Goal: Task Accomplishment & Management: Complete application form

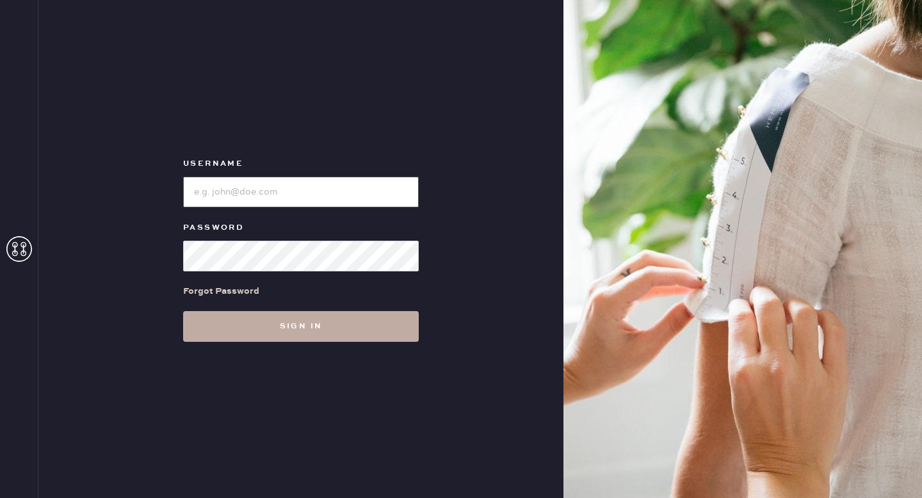
type input "reformationseattle"
click at [344, 322] on button "Sign in" at bounding box center [301, 326] width 236 height 31
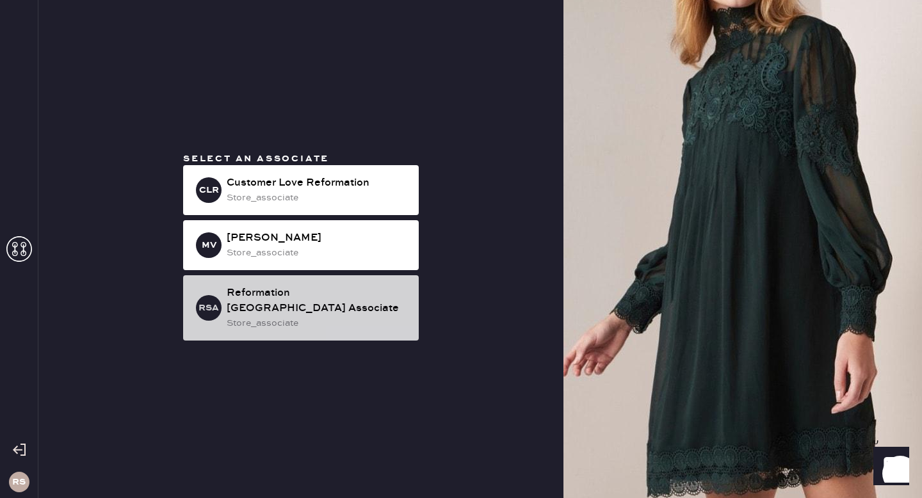
click at [316, 298] on div "Reformation [GEOGRAPHIC_DATA] Associate" at bounding box center [318, 300] width 182 height 31
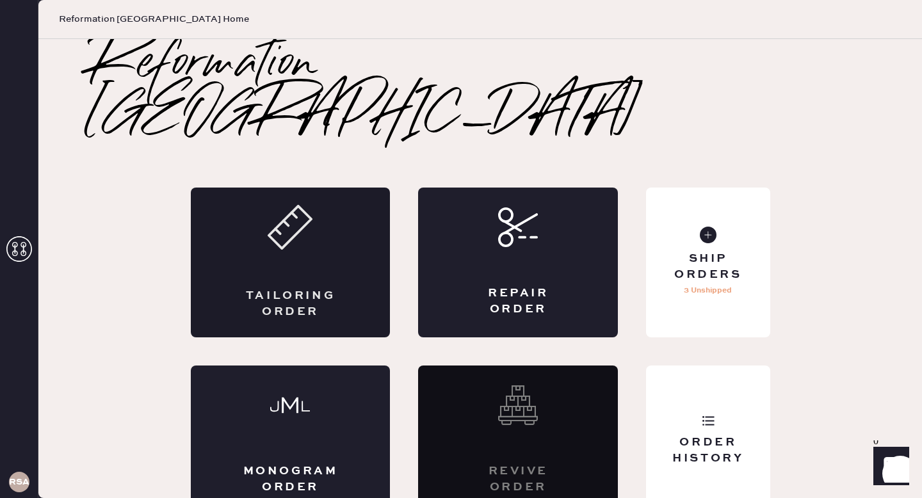
click at [321, 241] on div "Tailoring Order" at bounding box center [291, 263] width 200 height 150
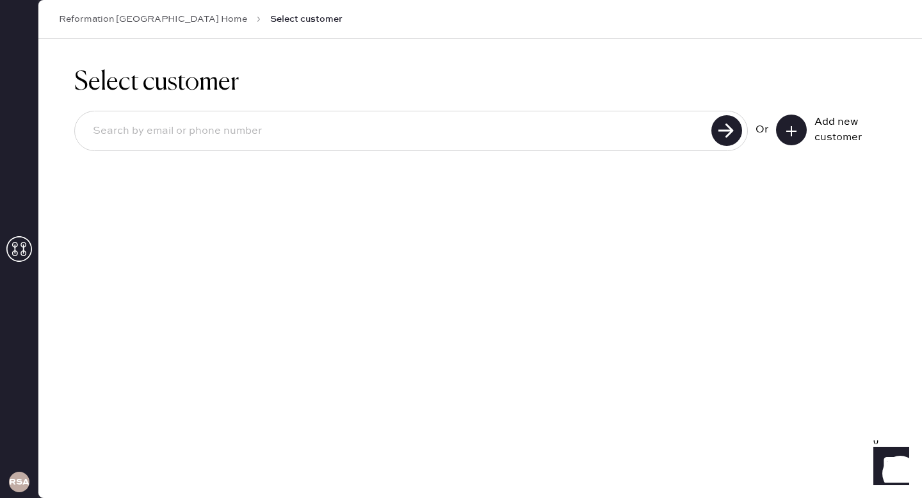
click at [376, 132] on input at bounding box center [395, 130] width 625 height 29
paste input "S32008026"
type input "S"
type input "[EMAIL_ADDRESS][DOMAIN_NAME]"
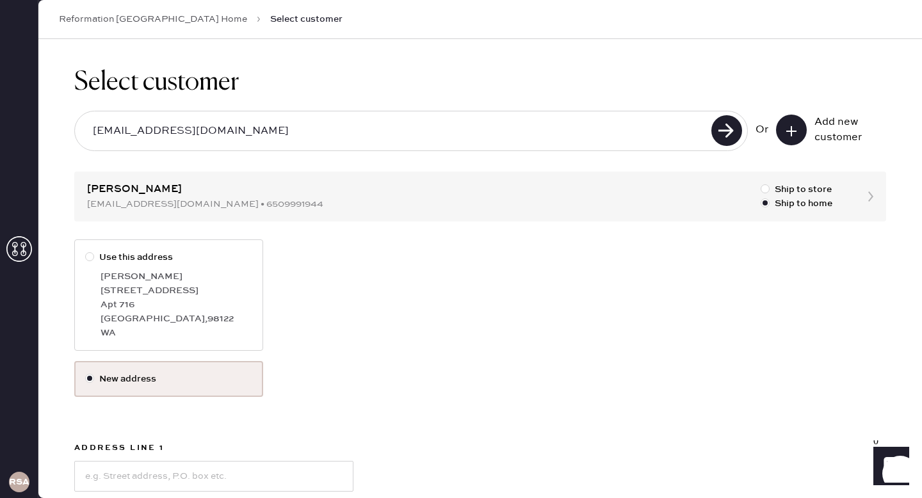
click at [209, 302] on div "Apt 716" at bounding box center [176, 305] width 152 height 14
click at [86, 251] on input "Use this address" at bounding box center [85, 250] width 1 height 1
radio input "true"
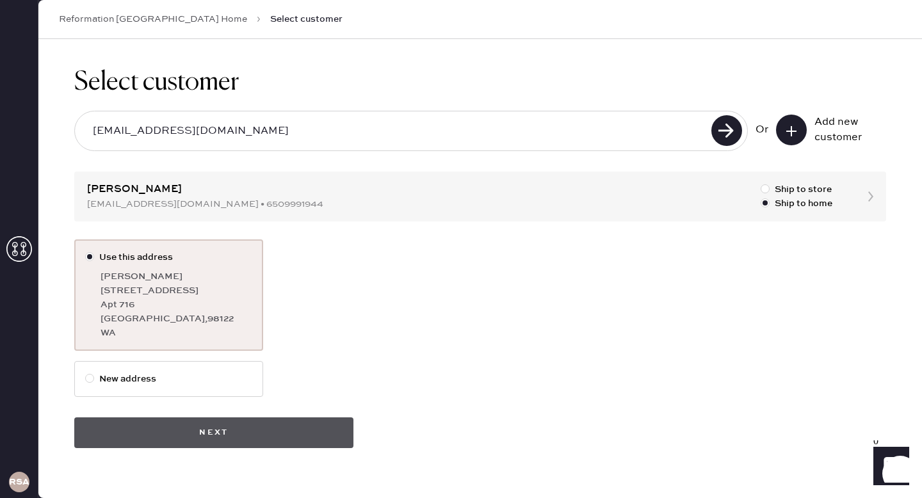
click at [259, 429] on button "Next" at bounding box center [213, 432] width 279 height 31
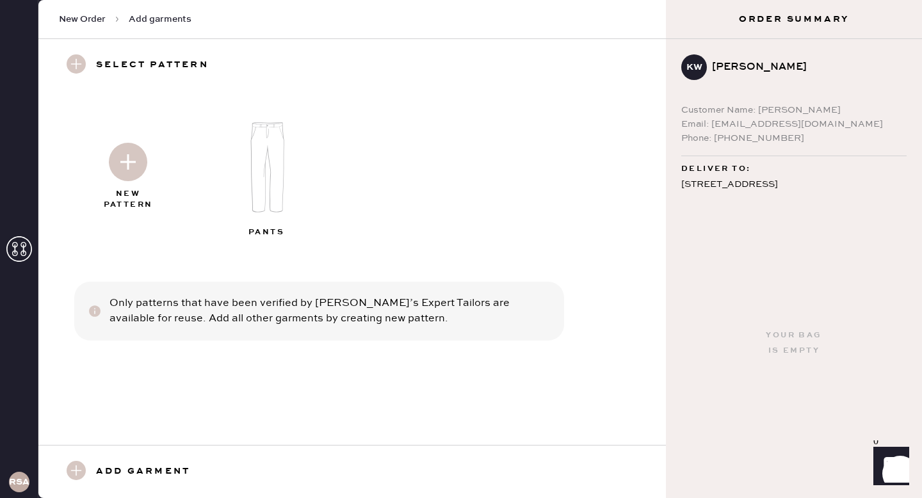
click at [138, 157] on img at bounding box center [128, 162] width 38 height 38
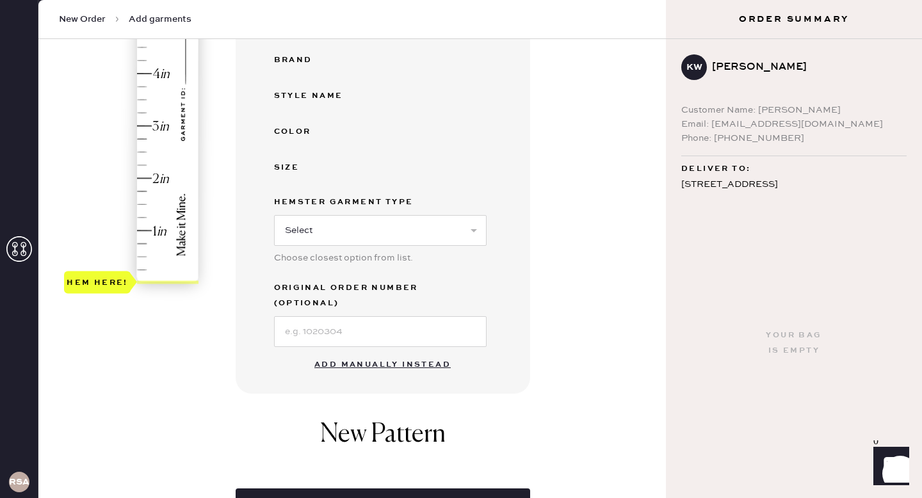
scroll to position [293, 0]
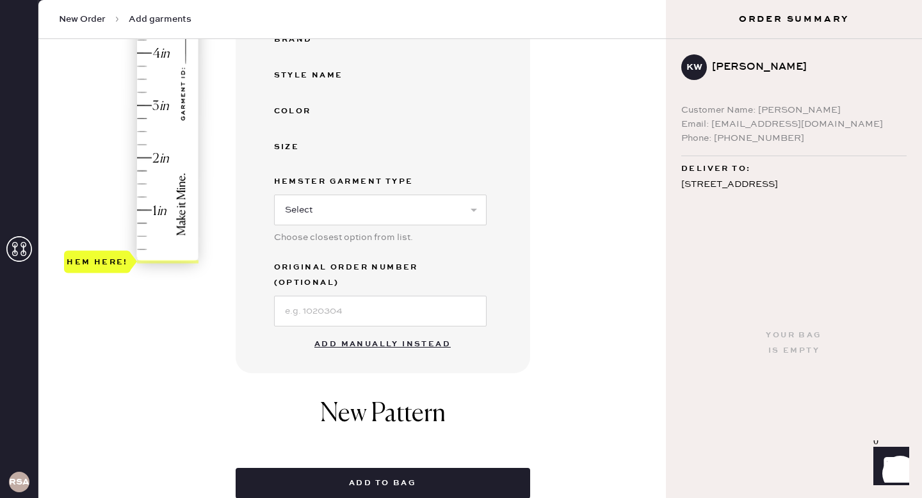
click at [375, 332] on button "Add manually instead" at bounding box center [383, 345] width 152 height 26
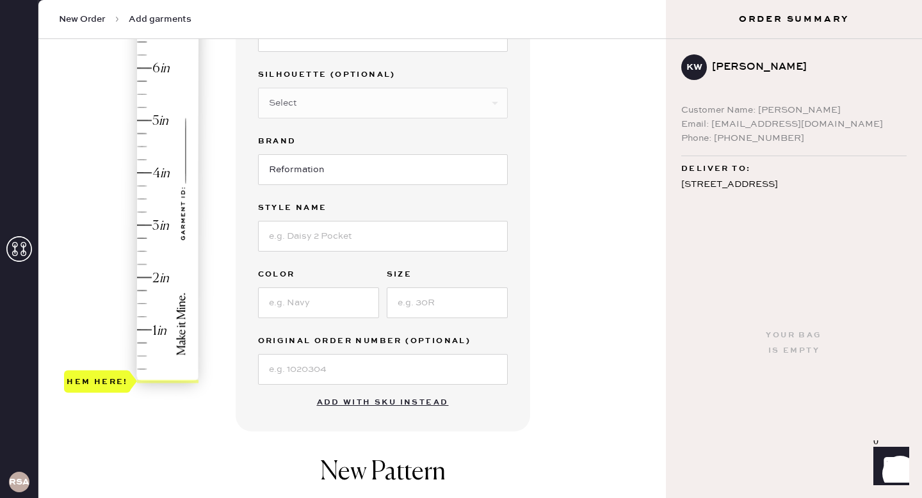
scroll to position [132, 0]
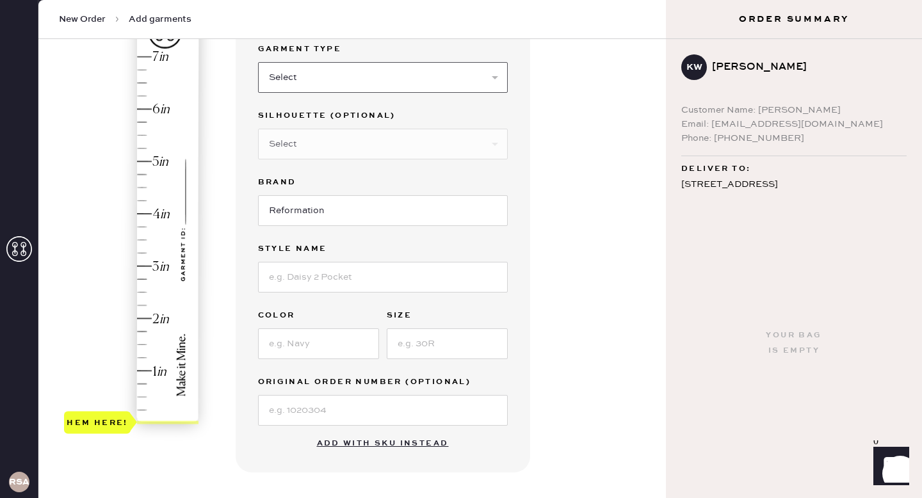
click at [309, 74] on select "Select Basic Skirt Jeans Leggings Pants Shorts Basic Sleeved Dress Basic Sleeve…" at bounding box center [383, 77] width 250 height 31
select select "2"
click at [258, 62] on select "Select Basic Skirt Jeans Leggings Pants Shorts Basic Sleeved Dress Basic Sleeve…" at bounding box center [383, 77] width 250 height 31
click at [310, 281] on input at bounding box center [383, 277] width 250 height 31
type input "Alyssa High Rise Wide Leg Jeans"
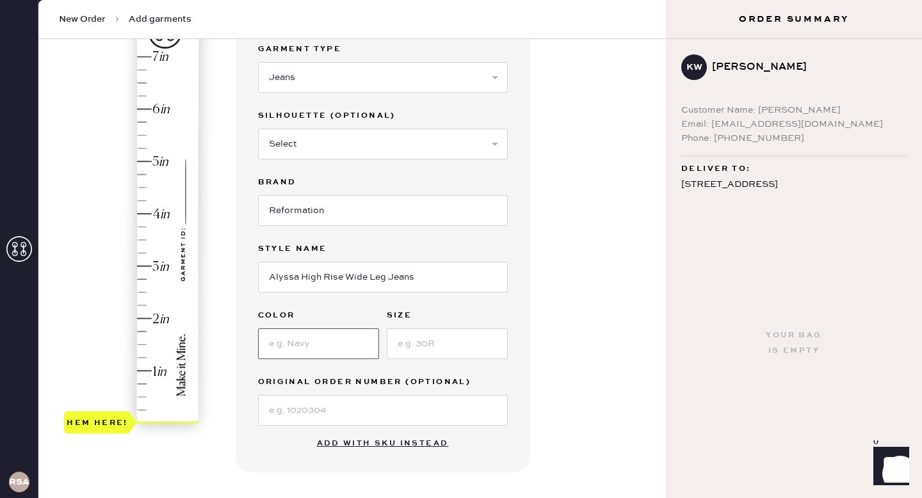
click at [332, 341] on input at bounding box center [318, 343] width 121 height 31
type input "Black"
click at [477, 350] on input at bounding box center [447, 343] width 121 height 31
type input "23"
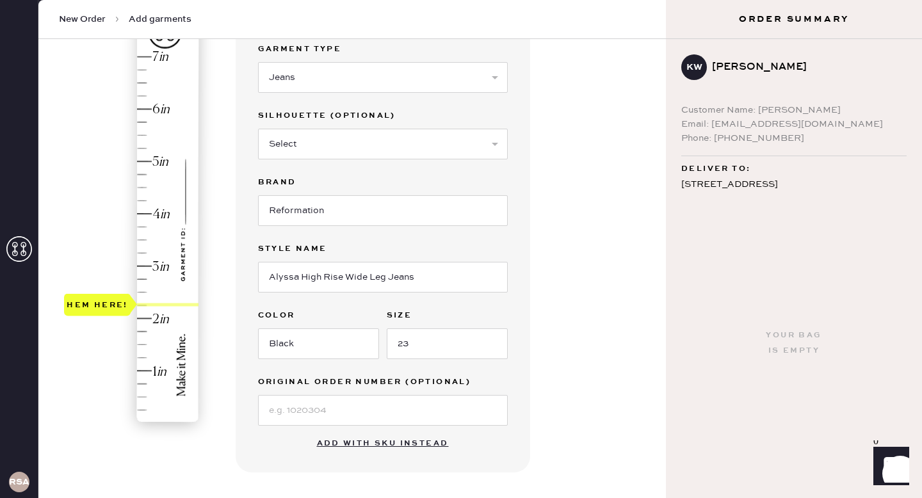
type input "3.5"
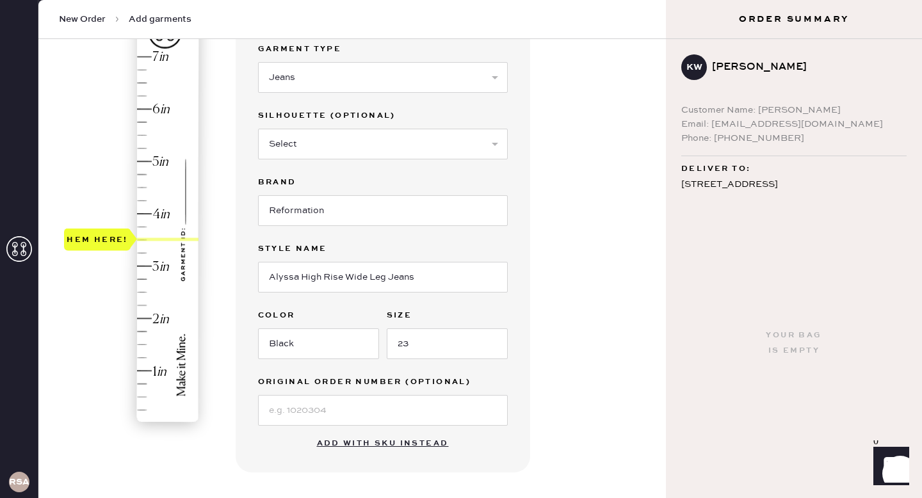
drag, startPoint x: 102, startPoint y: 421, endPoint x: 111, endPoint y: 240, distance: 181.3
click at [111, 240] on div "Hem here!" at bounding box center [97, 239] width 61 height 15
click at [538, 328] on div "Garment details Garment Type Select Basic Skirt Jeans Leggings Pants Shorts Bas…" at bounding box center [446, 358] width 421 height 727
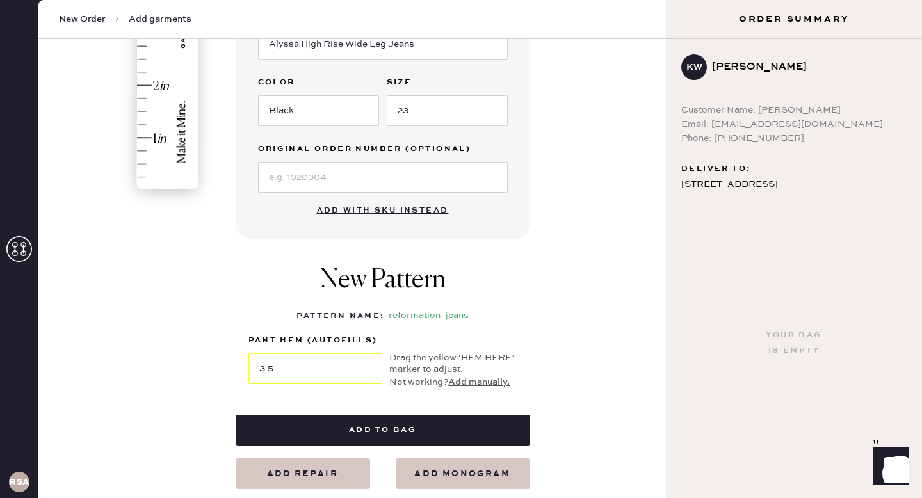
scroll to position [367, 0]
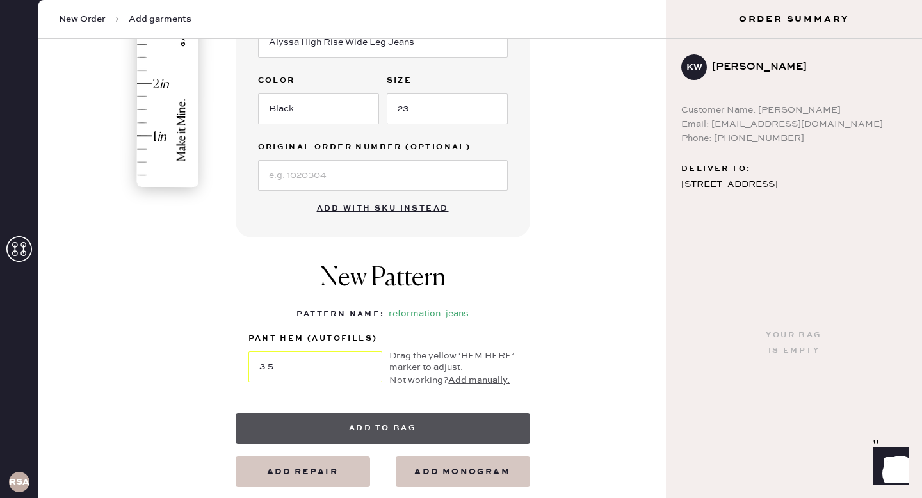
click at [346, 433] on button "Add to bag" at bounding box center [383, 428] width 294 height 31
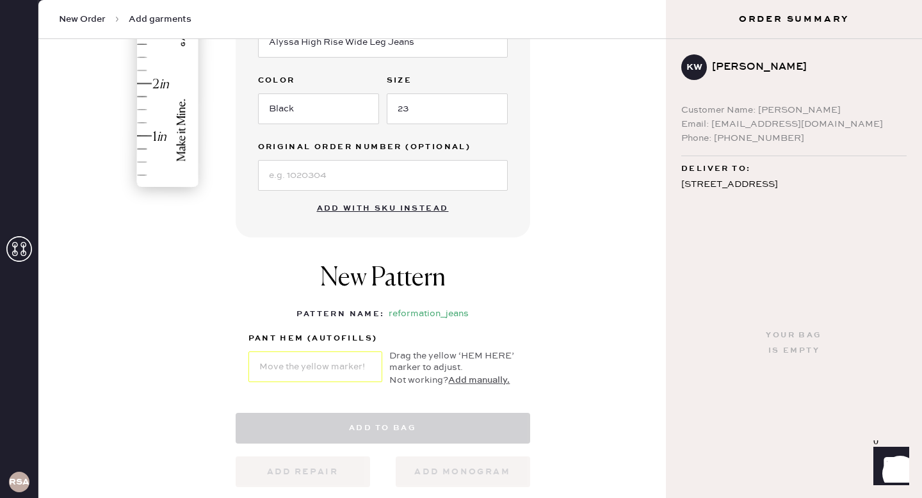
select select "2"
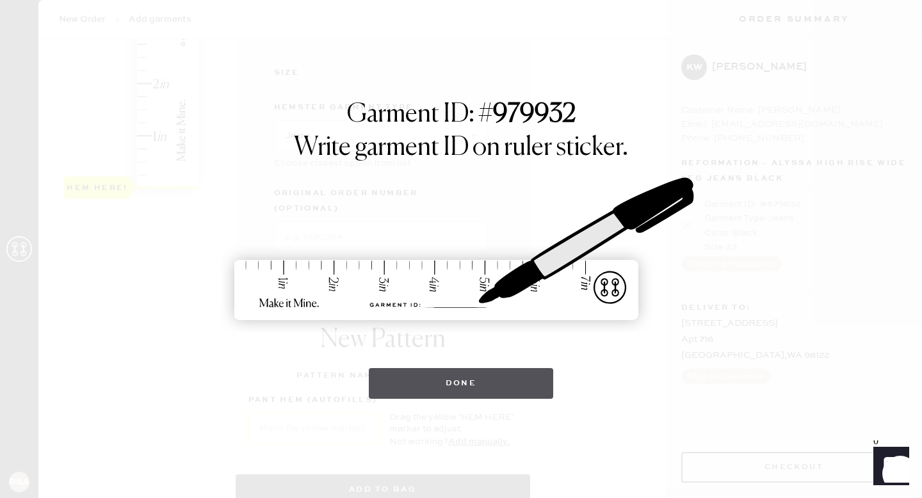
click at [456, 388] on button "Done" at bounding box center [461, 383] width 185 height 31
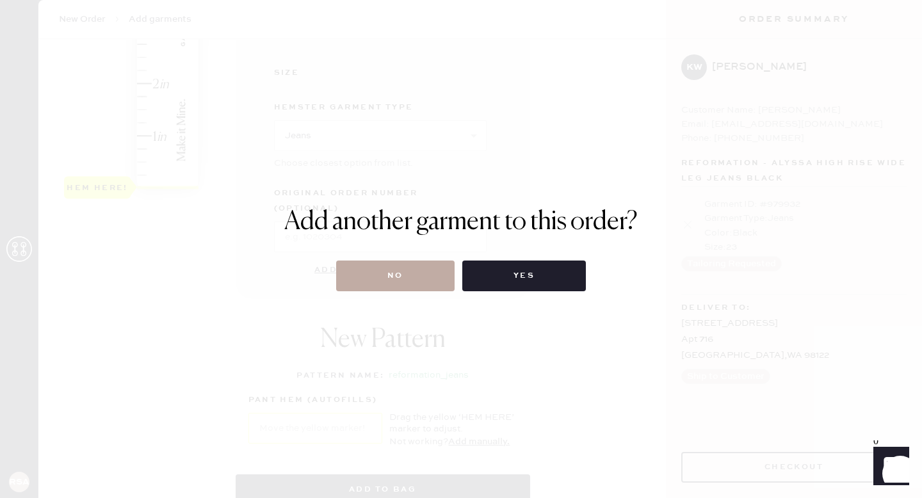
click at [387, 272] on button "No" at bounding box center [395, 276] width 118 height 31
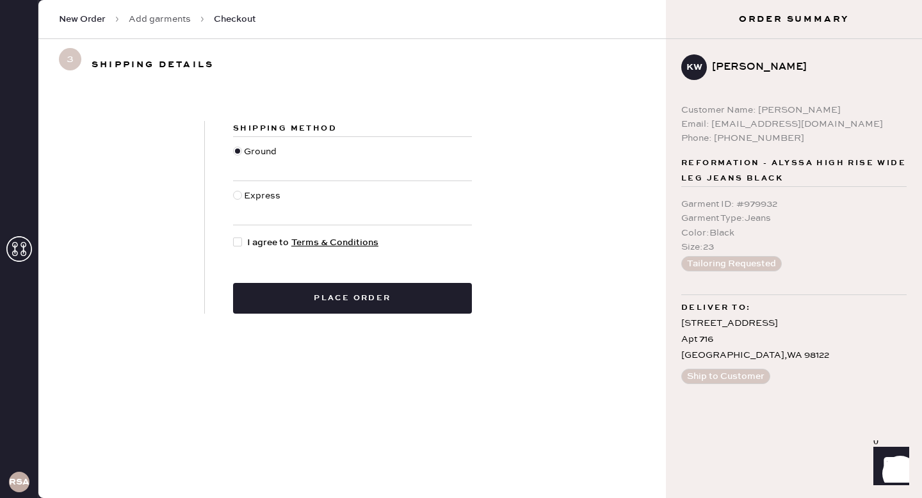
click at [268, 242] on span "I agree to Terms & Conditions" at bounding box center [312, 243] width 131 height 14
click at [234, 236] on input "I agree to Terms & Conditions" at bounding box center [233, 236] width 1 height 1
checkbox input "true"
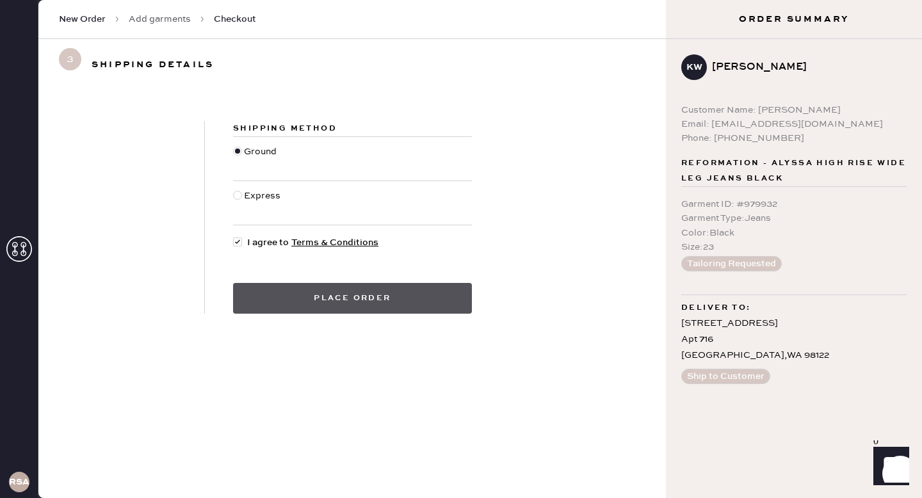
click at [324, 301] on button "Place order" at bounding box center [352, 298] width 239 height 31
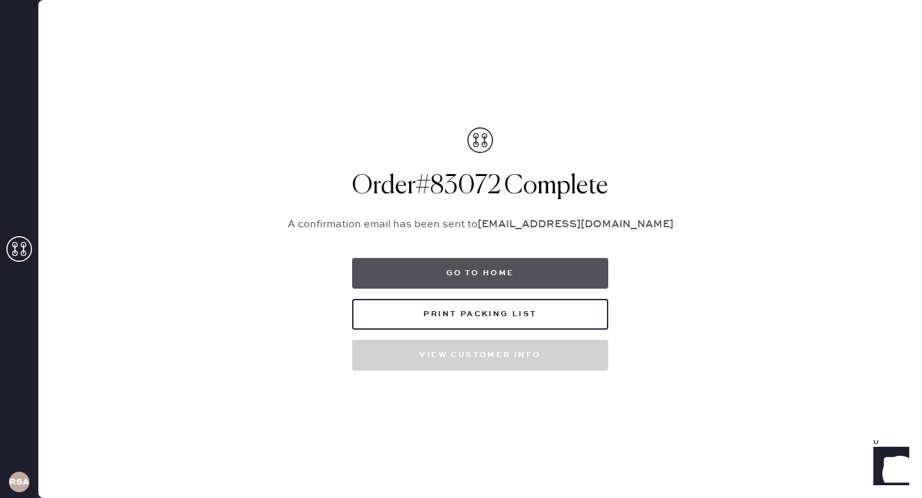
click at [485, 266] on button "Go to home" at bounding box center [480, 273] width 256 height 31
